Goal: Check status: Check status

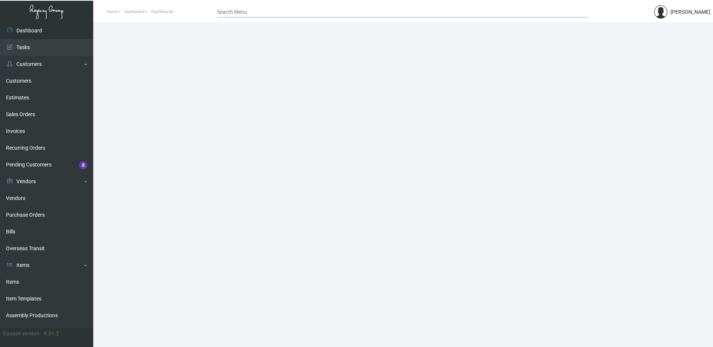
click at [270, 12] on input "Search Menu" at bounding box center [403, 12] width 372 height 6
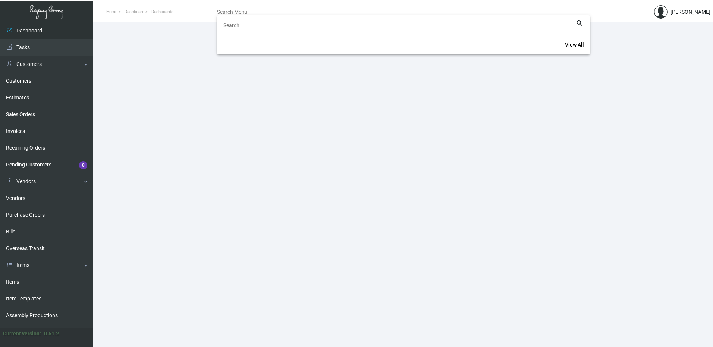
click at [274, 29] on div "Search" at bounding box center [399, 25] width 352 height 12
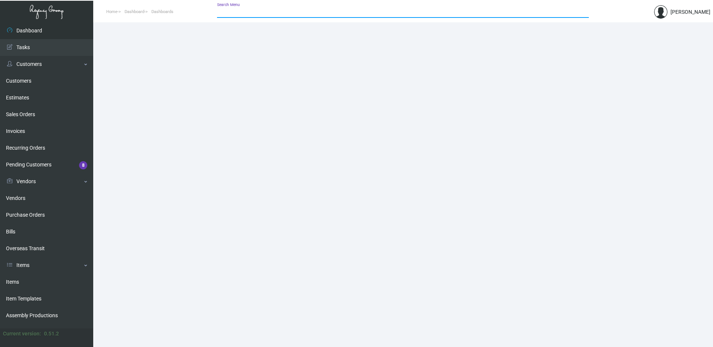
click at [281, 14] on input "Search Menu" at bounding box center [403, 12] width 372 height 6
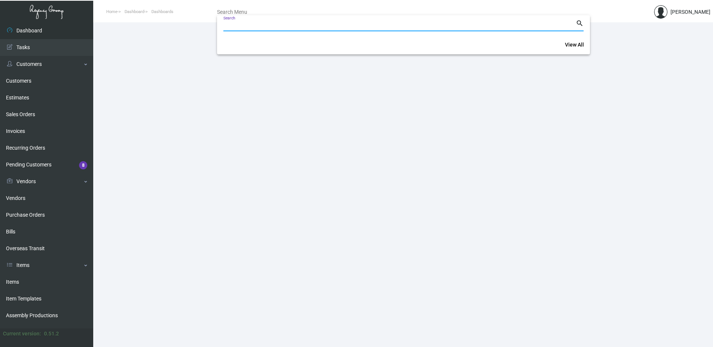
click at [282, 23] on input "Search" at bounding box center [399, 26] width 352 height 6
paste input "106025"
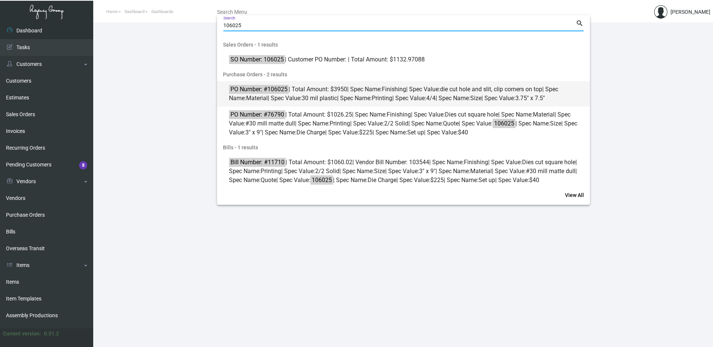
type input "106025"
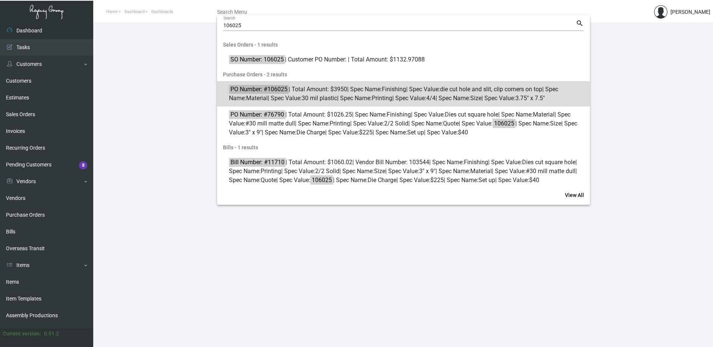
click at [325, 89] on span "PO Number: #106025 | Total Amount: $3950 | Spec Name: Finishing | Spec Value: d…" at bounding box center [407, 94] width 357 height 18
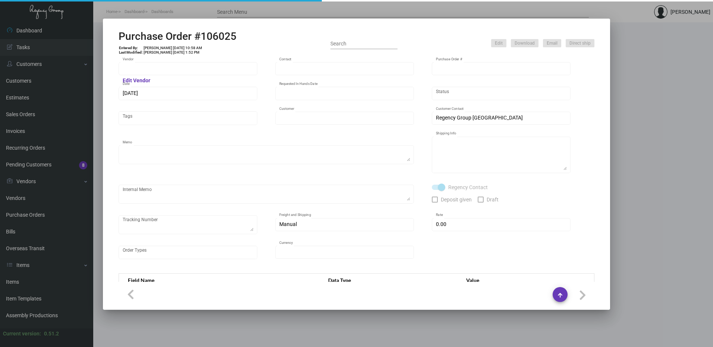
type input "Budgetcard Inc."
type input "Place Orders"
type input "106025"
type input "[DATE]"
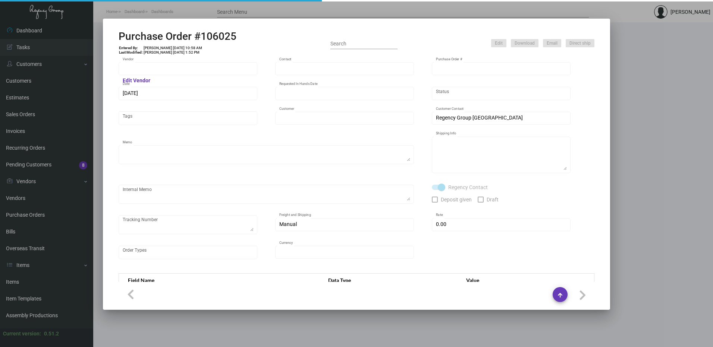
type input "Margaritaville Corp"
type textarea "Reorder - Purchase Order #101253 / BLIND SHIP ON UPS# 1AY276 / Quote# 127926"
type textarea "Regency Group NJ - [PERSON_NAME] [STREET_ADDRESS]"
checkbox input "true"
type input "$ 0.00"
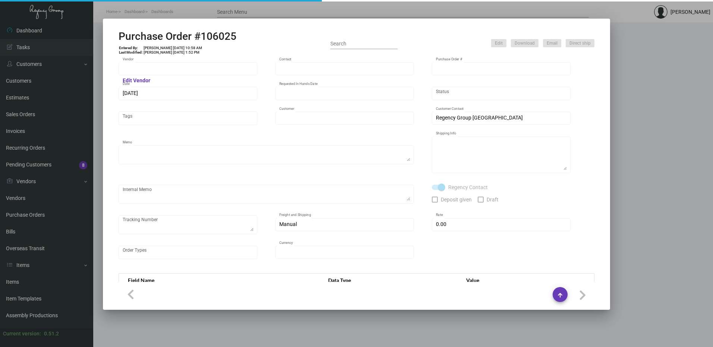
type input "United States Dollar $"
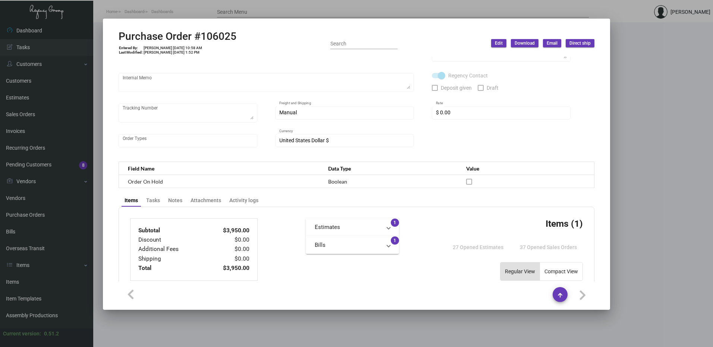
scroll to position [362, 0]
